Goal: Check status: Check status

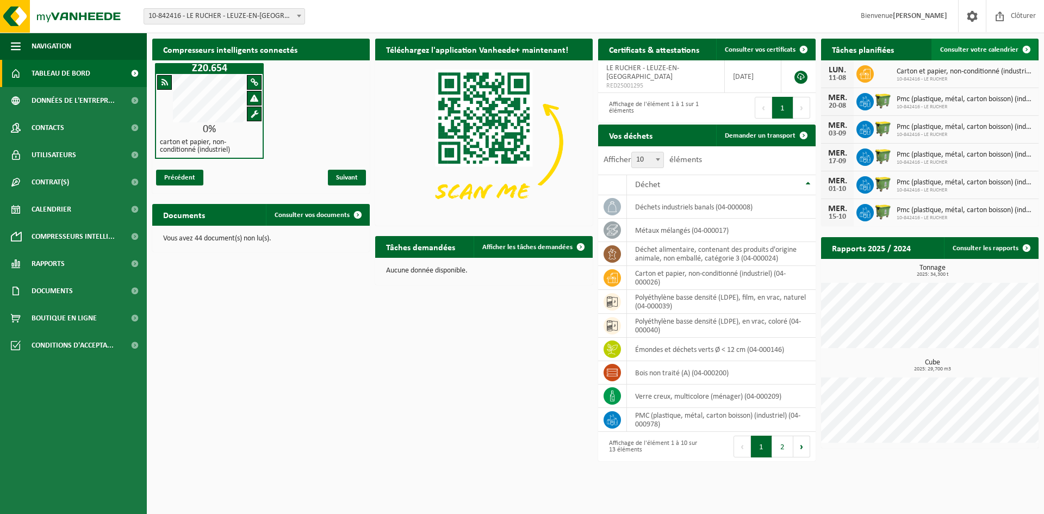
click at [1030, 44] on span at bounding box center [1027, 50] width 22 height 22
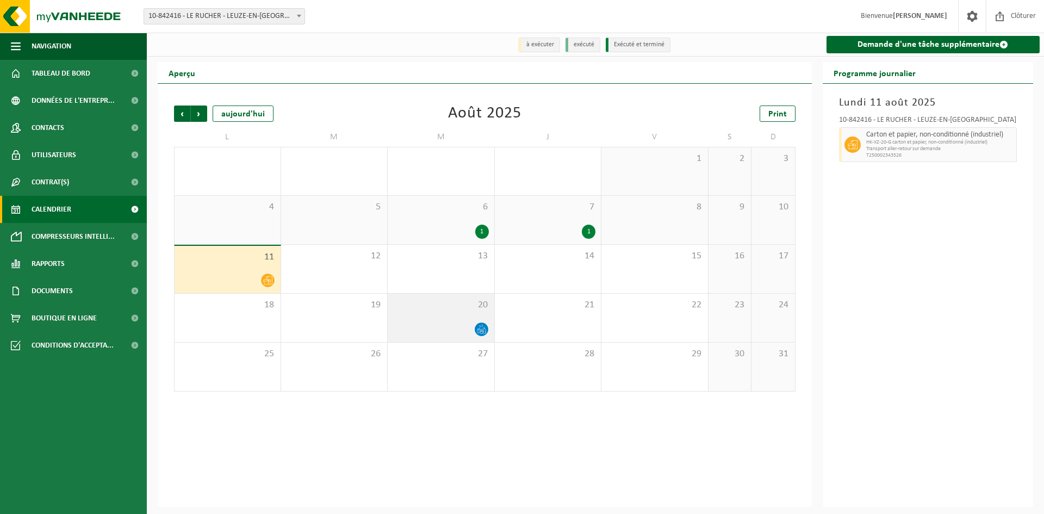
click at [484, 330] on icon at bounding box center [481, 329] width 9 height 9
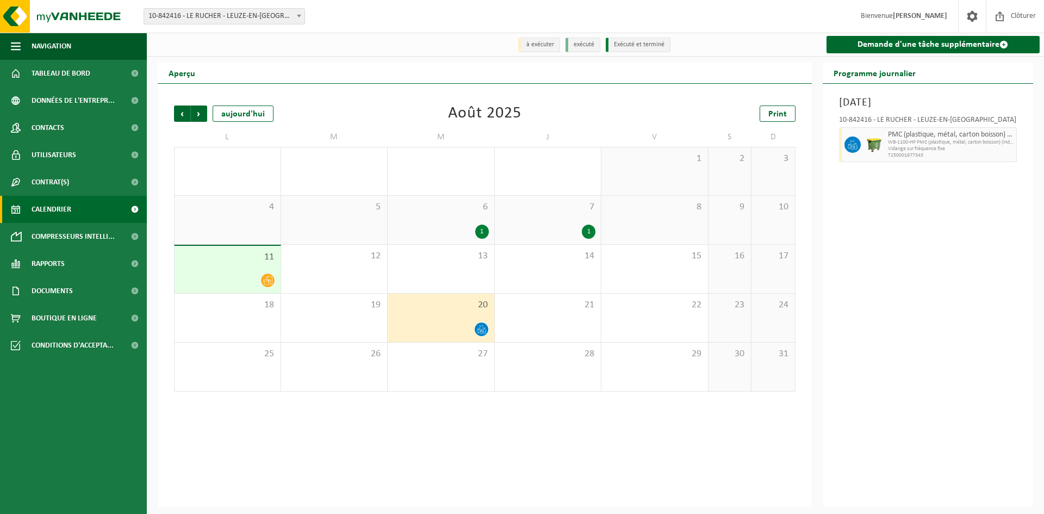
click at [582, 230] on div "1" at bounding box center [589, 232] width 14 height 14
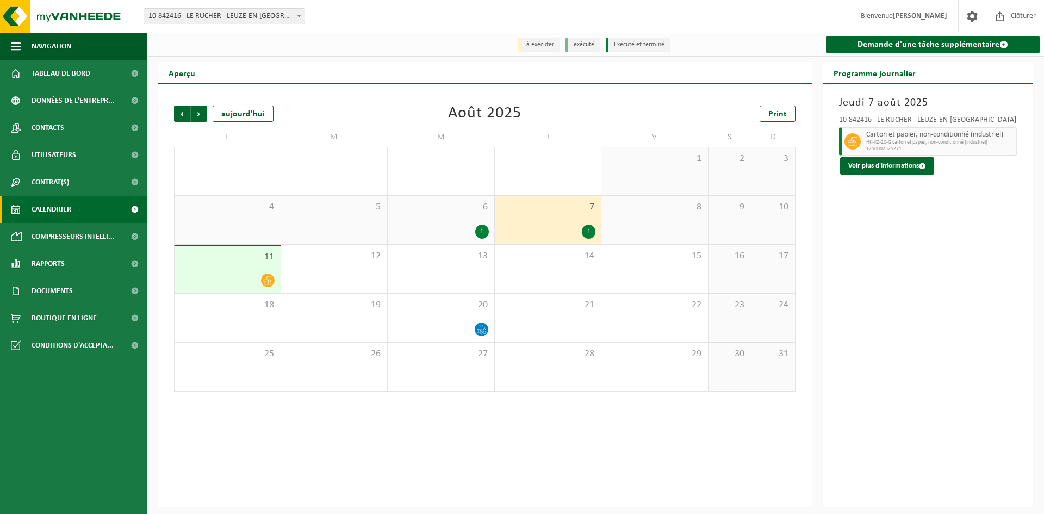
click at [478, 213] on span "6" at bounding box center [441, 207] width 96 height 12
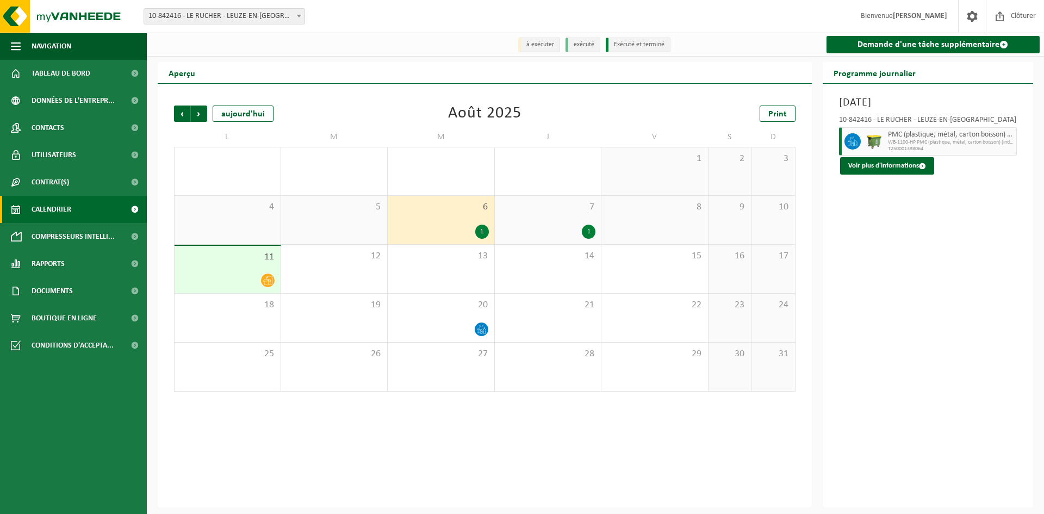
click at [247, 283] on div at bounding box center [227, 280] width 95 height 15
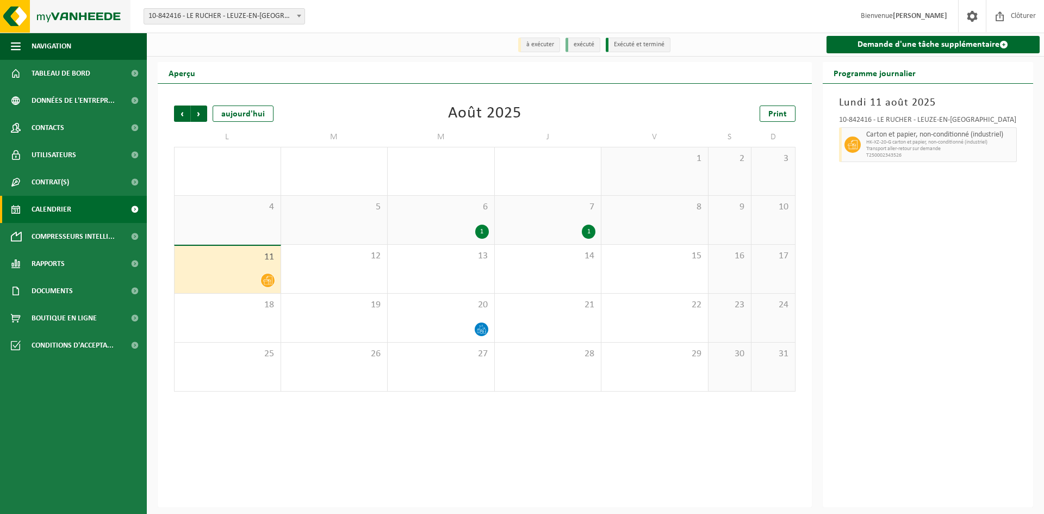
click at [49, 17] on img at bounding box center [65, 16] width 131 height 33
